Goal: Information Seeking & Learning: Understand process/instructions

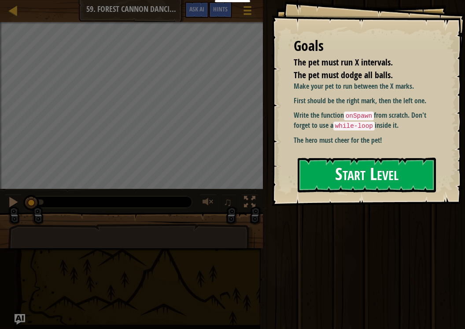
click at [360, 180] on button "Start Level" at bounding box center [366, 175] width 138 height 35
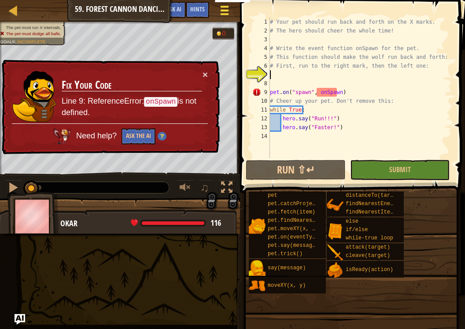
click at [220, 10] on span at bounding box center [224, 11] width 8 height 2
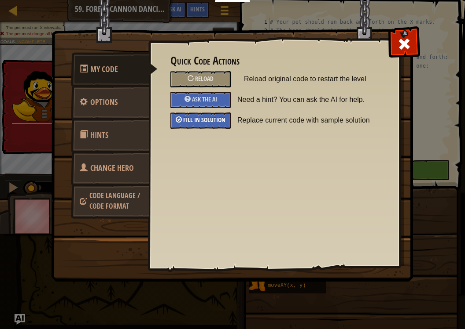
click at [200, 117] on span "Fill in solution" at bounding box center [204, 120] width 42 height 8
click at [392, 39] on div at bounding box center [404, 42] width 28 height 28
